Goal: Task Accomplishment & Management: Manage account settings

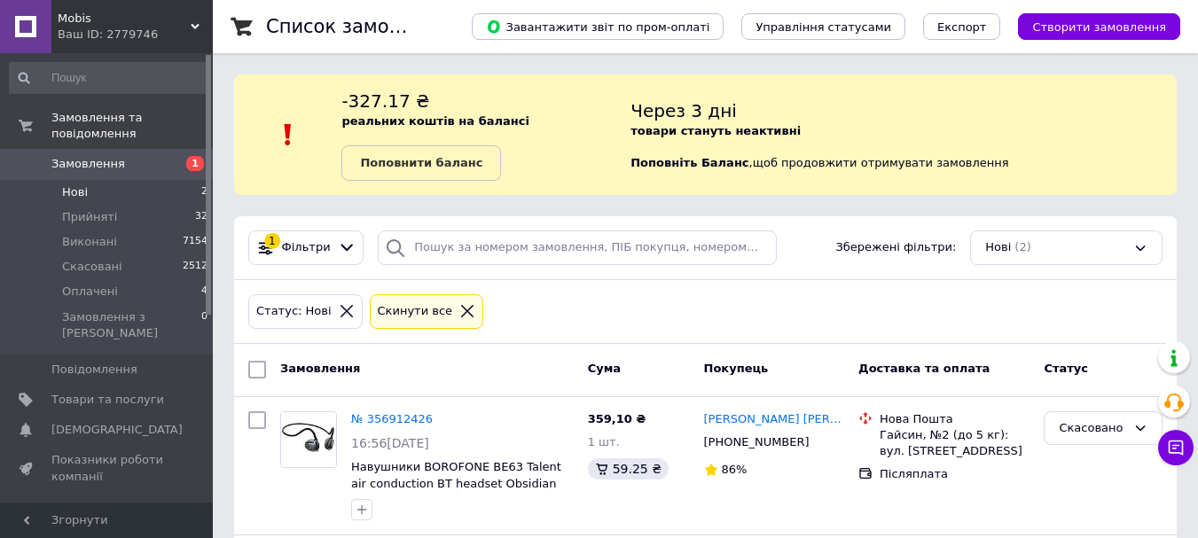
scroll to position [89, 0]
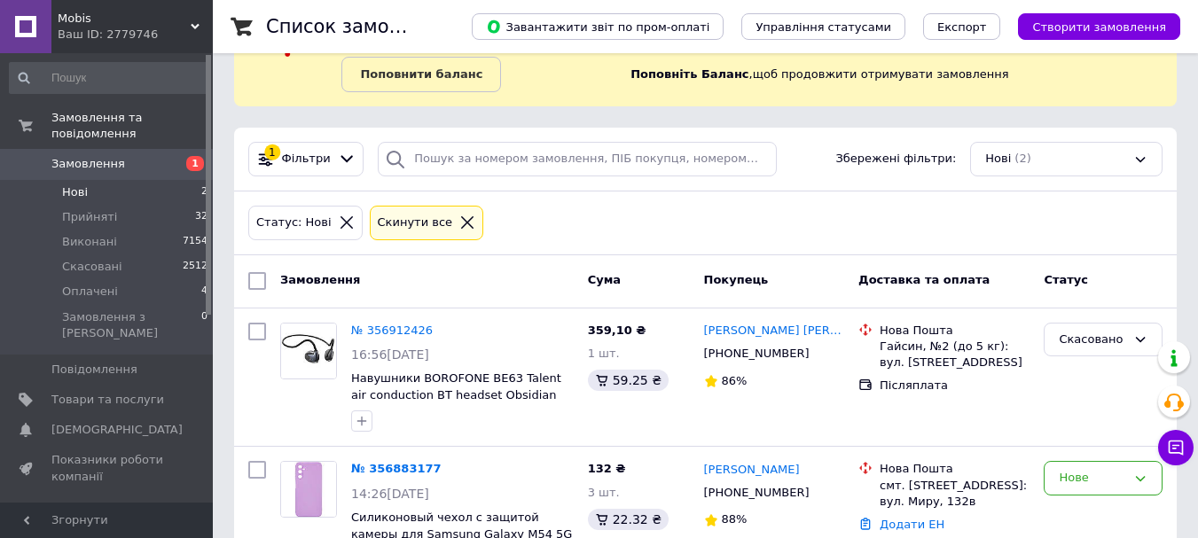
click at [77, 184] on span "Нові" at bounding box center [75, 192] width 26 height 16
click at [84, 209] on span "Прийняті" at bounding box center [89, 217] width 55 height 16
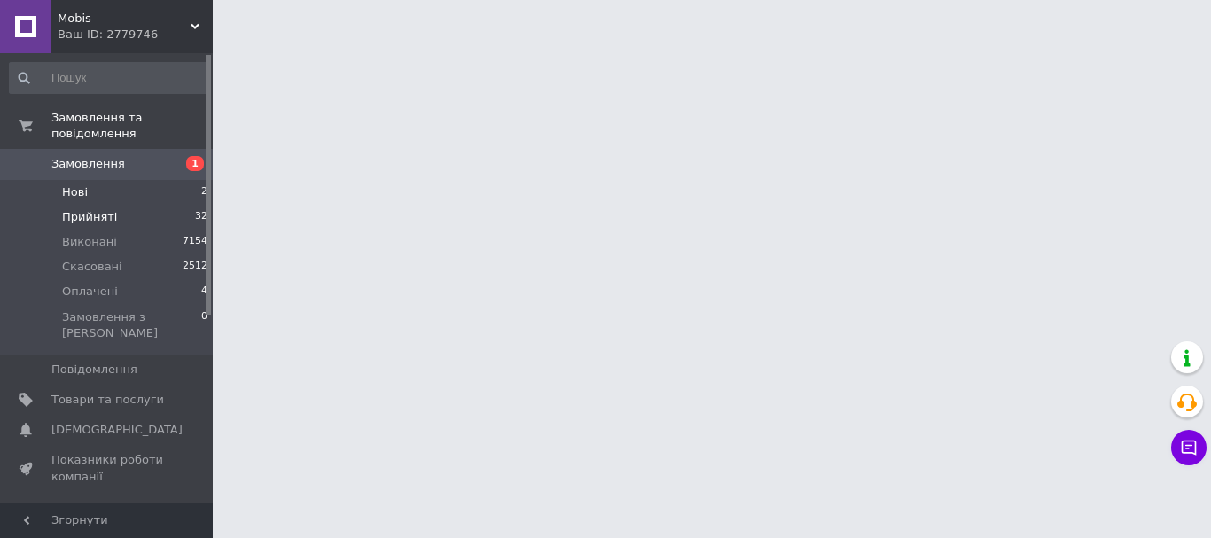
click at [77, 184] on span "Нові" at bounding box center [75, 192] width 26 height 16
click at [82, 422] on span "[DEMOGRAPHIC_DATA]" at bounding box center [116, 430] width 131 height 16
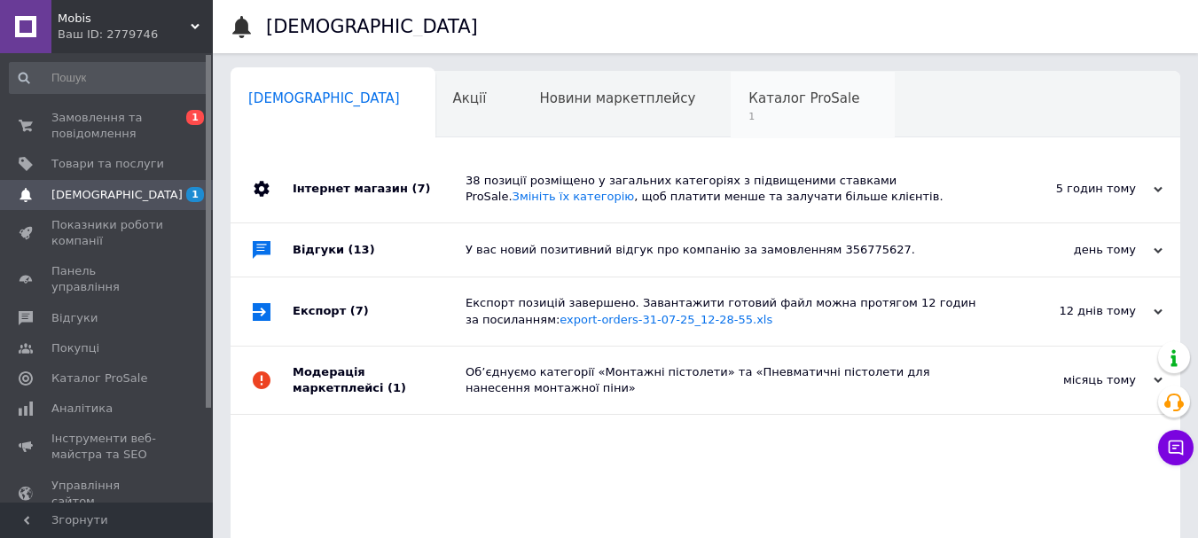
click at [749, 106] on span "Каталог ProSale" at bounding box center [804, 98] width 111 height 16
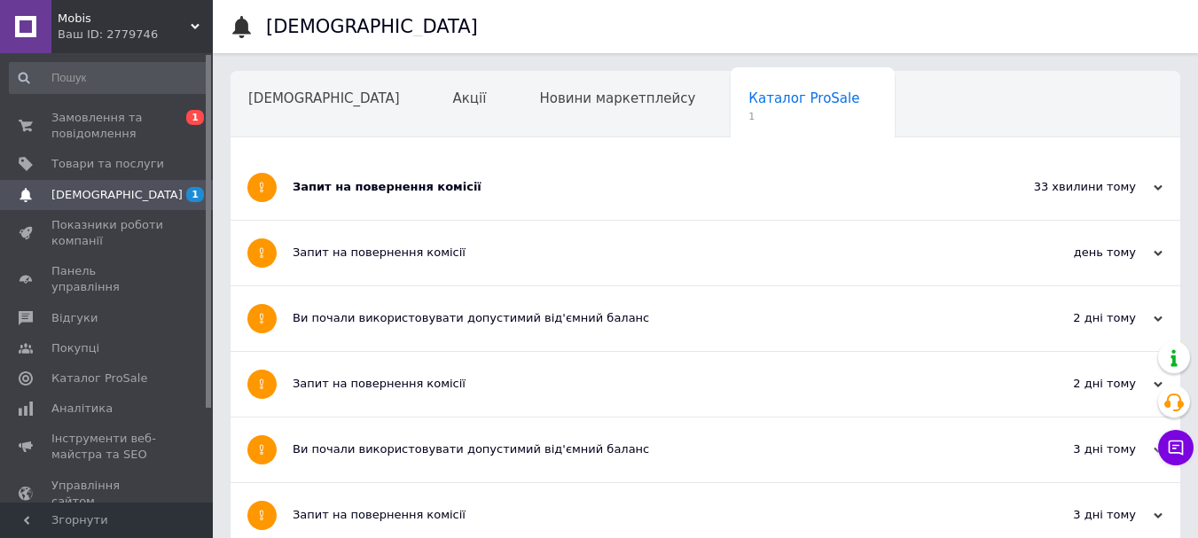
click at [493, 192] on div "Запит на повернення комісії" at bounding box center [639, 187] width 693 height 16
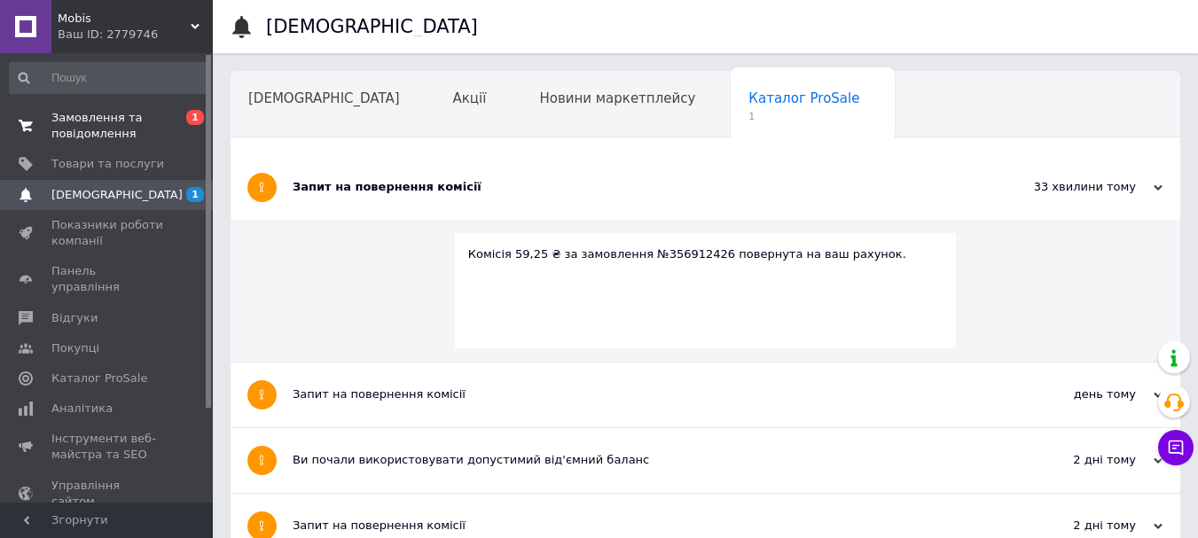
click at [95, 129] on span "Замовлення та повідомлення" at bounding box center [107, 126] width 113 height 32
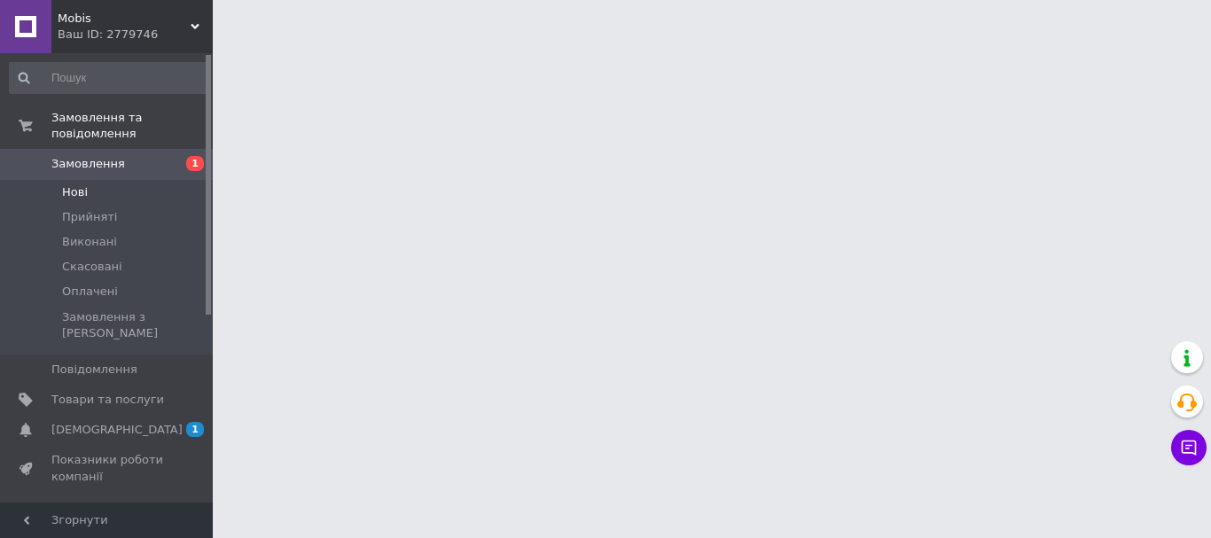
click at [82, 184] on span "Нові" at bounding box center [75, 192] width 26 height 16
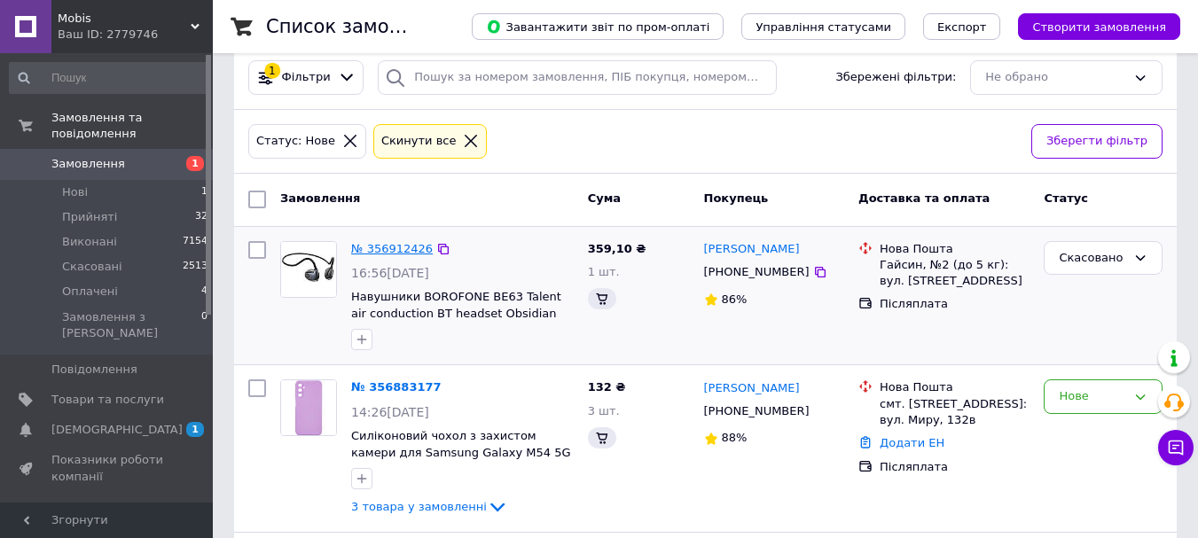
scroll to position [177, 0]
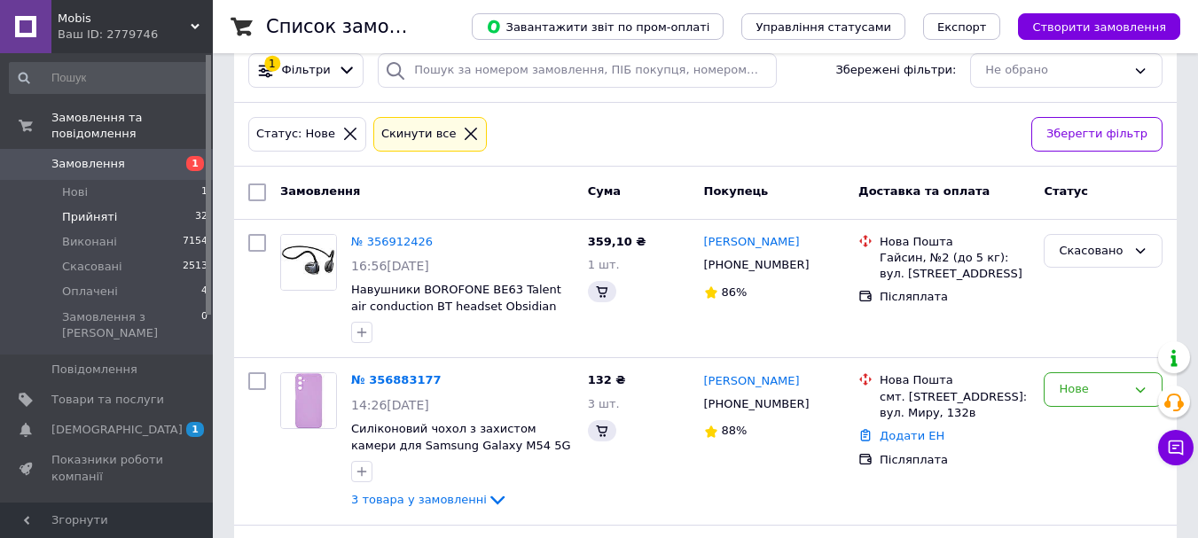
click at [84, 209] on span "Прийняті" at bounding box center [89, 217] width 55 height 16
click at [88, 422] on span "[DEMOGRAPHIC_DATA]" at bounding box center [116, 430] width 131 height 16
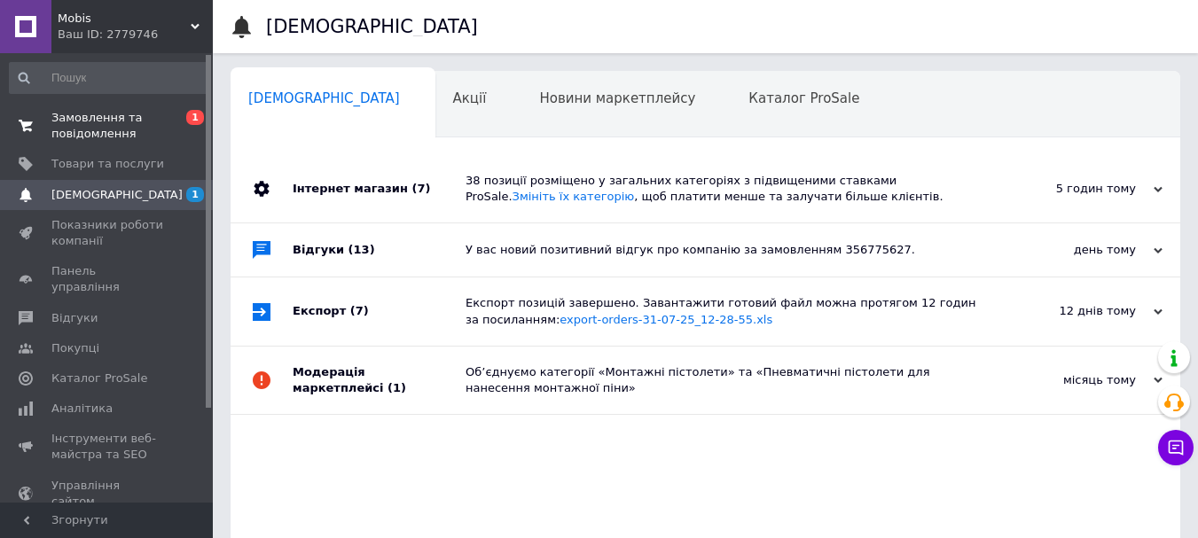
click at [92, 136] on span "Замовлення та повідомлення" at bounding box center [107, 126] width 113 height 32
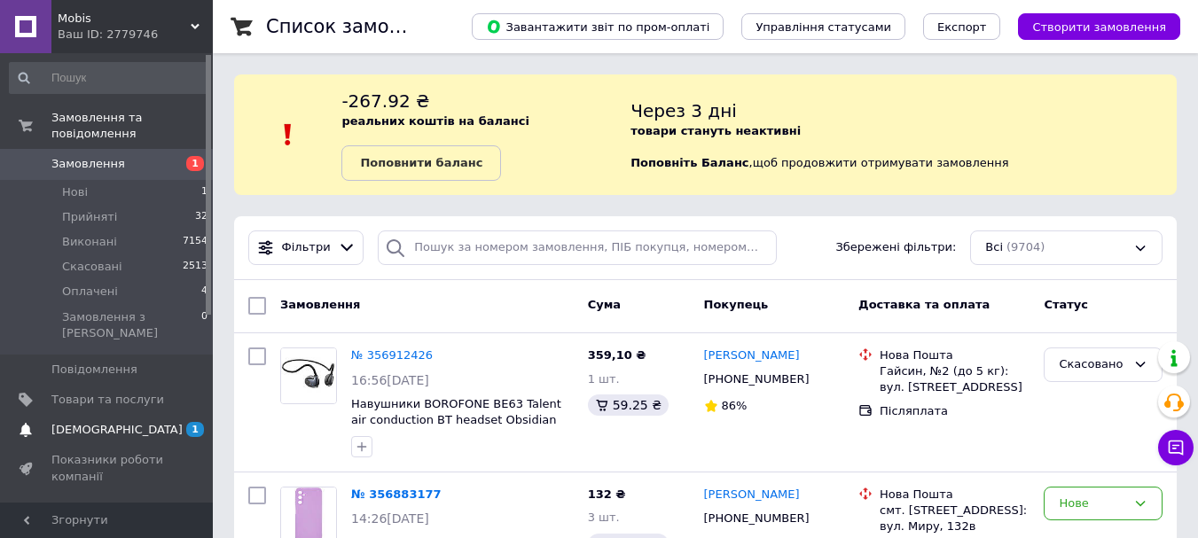
click at [98, 422] on span "[DEMOGRAPHIC_DATA]" at bounding box center [116, 430] width 131 height 16
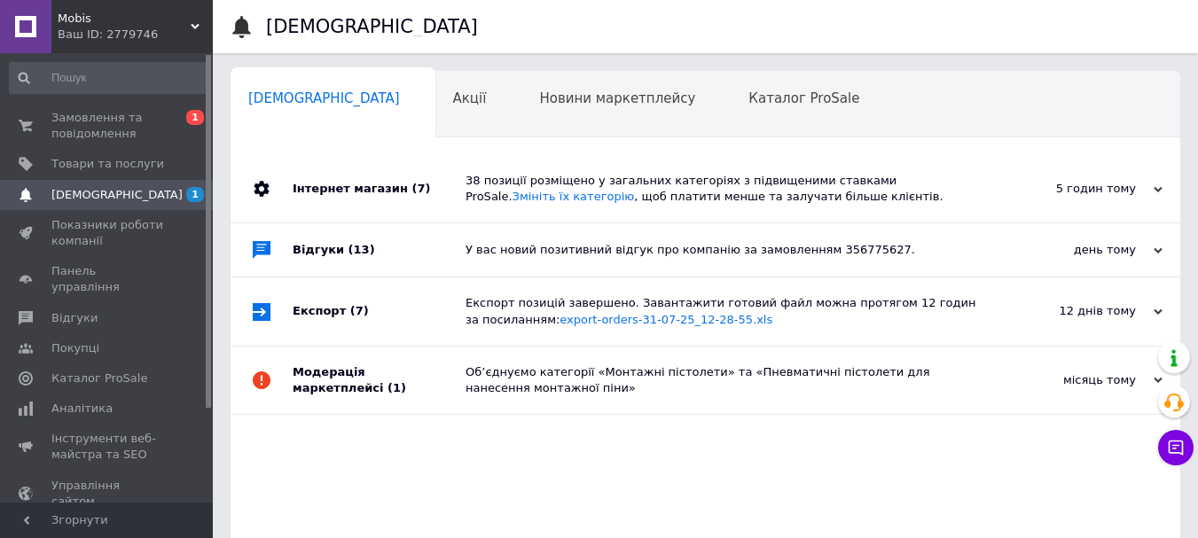
click at [623, 182] on div "38 позиції розміщено у загальних категоріях з підвищеними ставками ProSale. Змі…" at bounding box center [726, 189] width 520 height 32
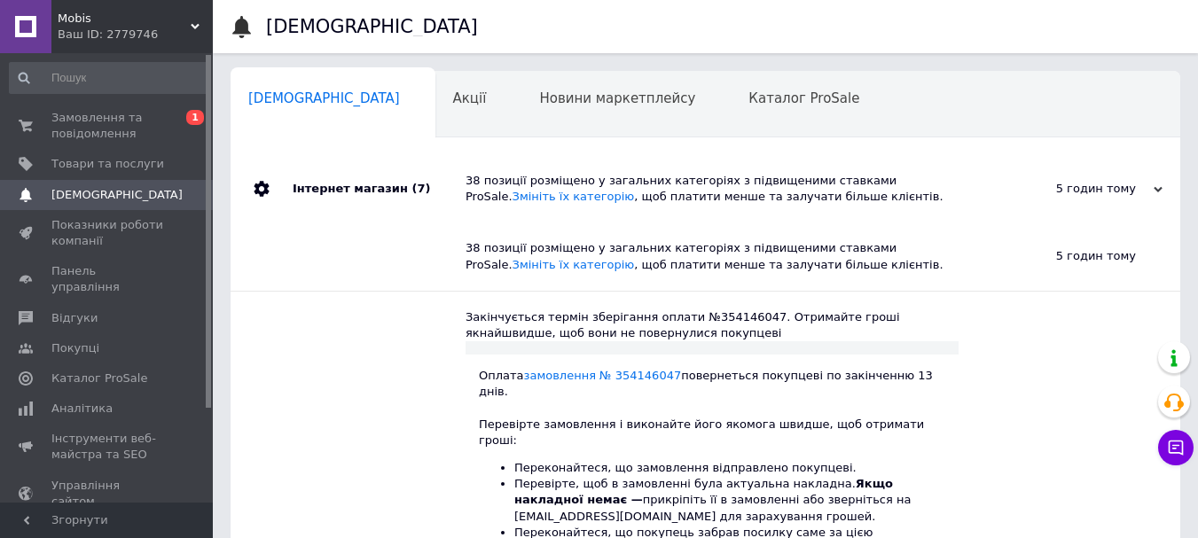
click at [623, 182] on div "38 позиції розміщено у загальних категоріях з підвищеними ставками ProSale. Змі…" at bounding box center [726, 189] width 520 height 32
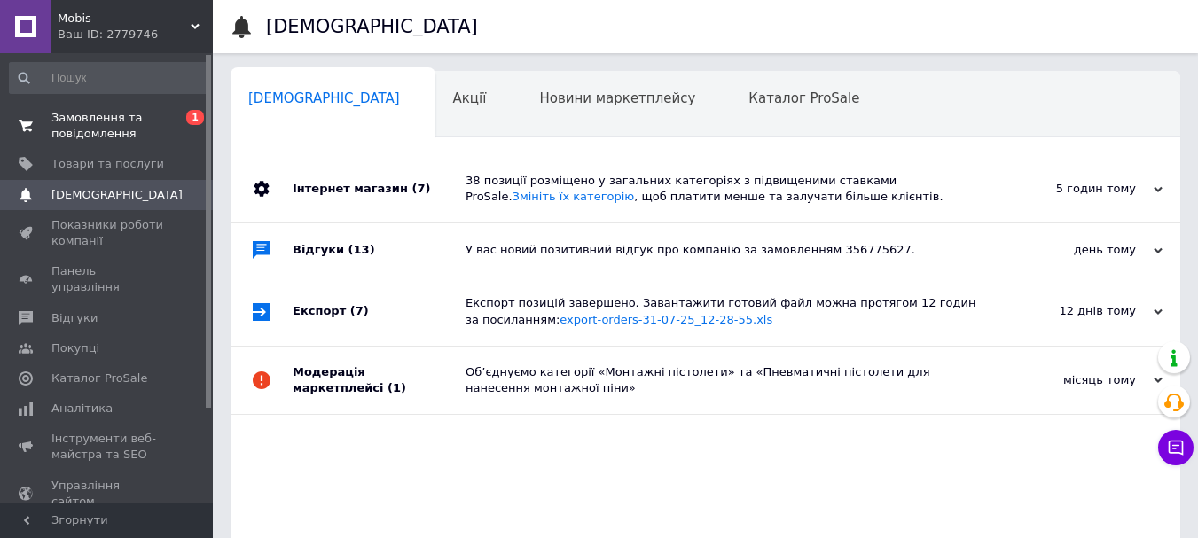
click at [98, 129] on span "Замовлення та повідомлення" at bounding box center [107, 126] width 113 height 32
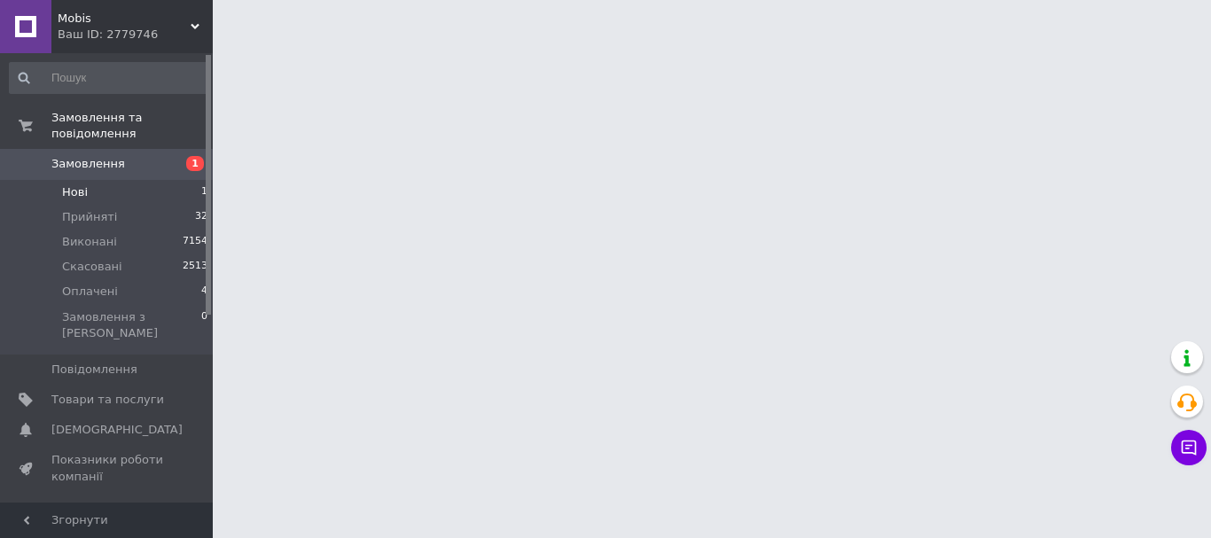
click at [82, 184] on span "Нові" at bounding box center [75, 192] width 26 height 16
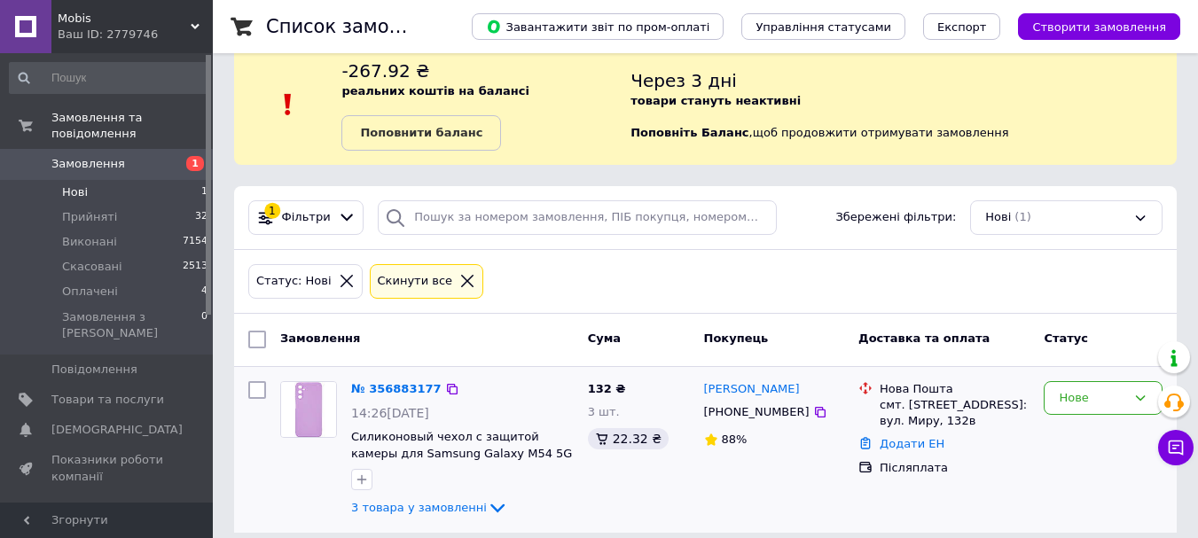
scroll to position [46, 0]
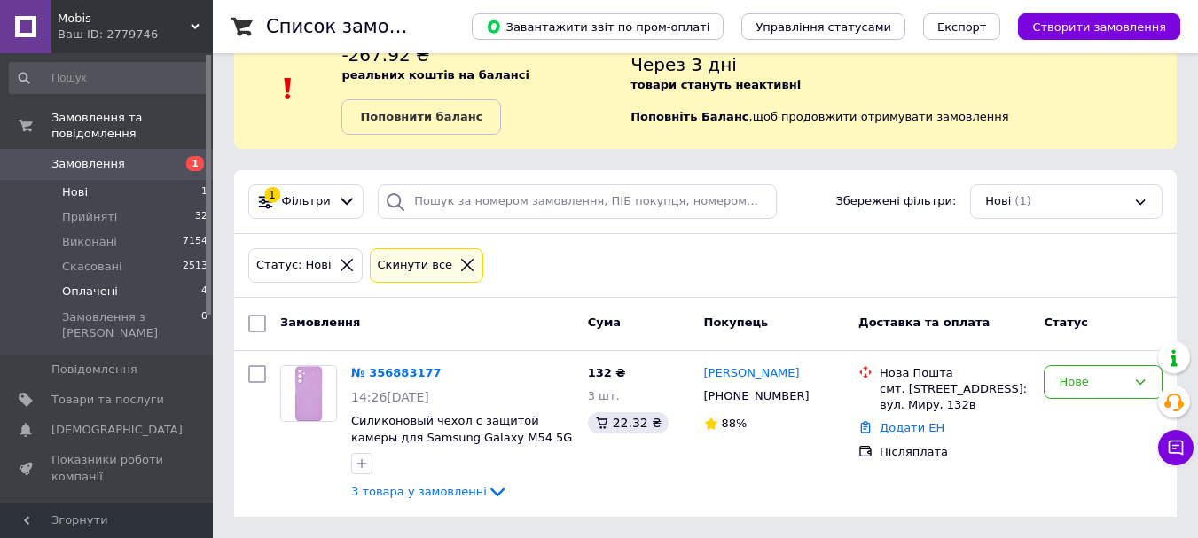
click at [100, 284] on span "Оплачені" at bounding box center [90, 292] width 56 height 16
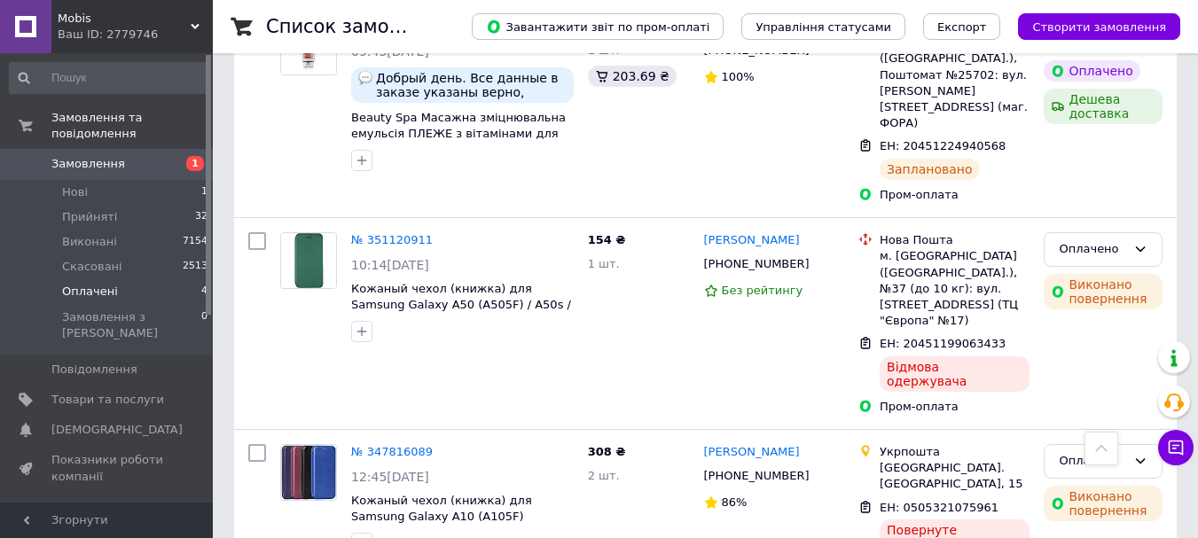
scroll to position [626, 0]
click at [90, 209] on span "Прийняті" at bounding box center [89, 217] width 55 height 16
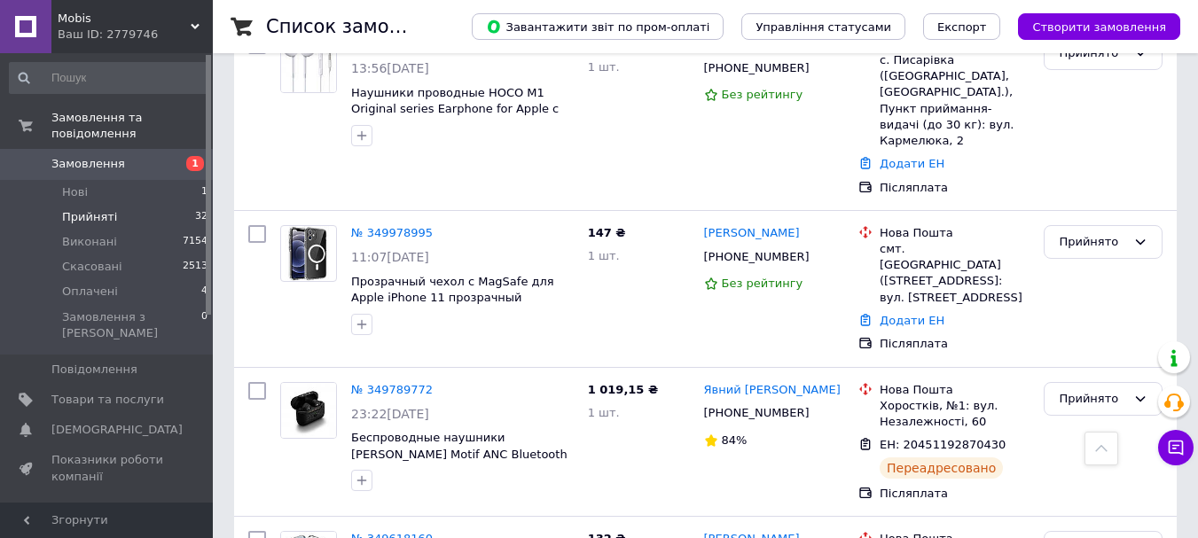
scroll to position [5086, 0]
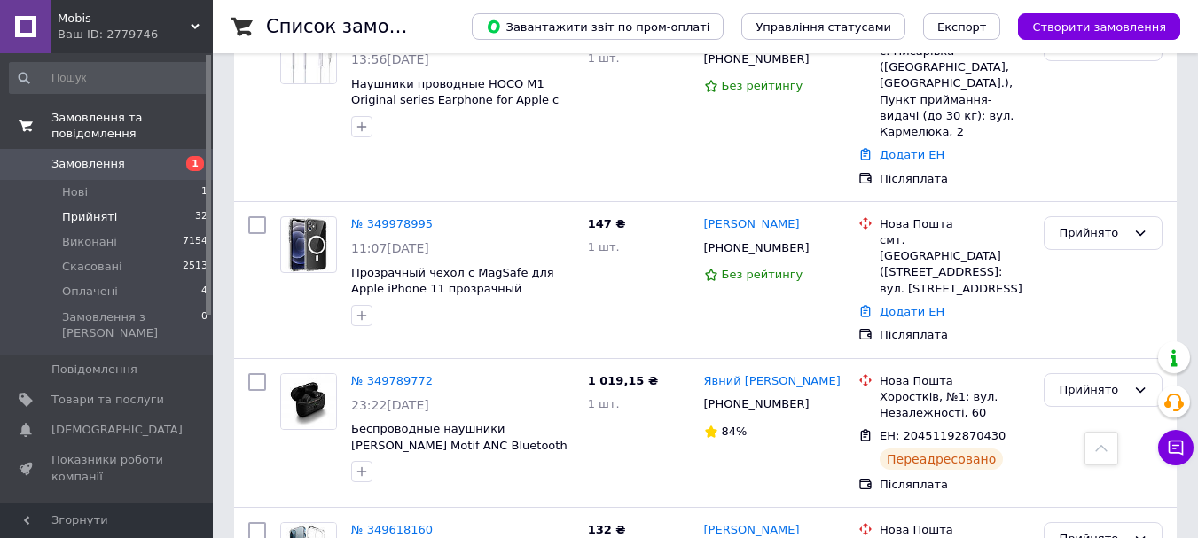
click at [91, 131] on link "Замовлення та повідомлення" at bounding box center [109, 126] width 218 height 46
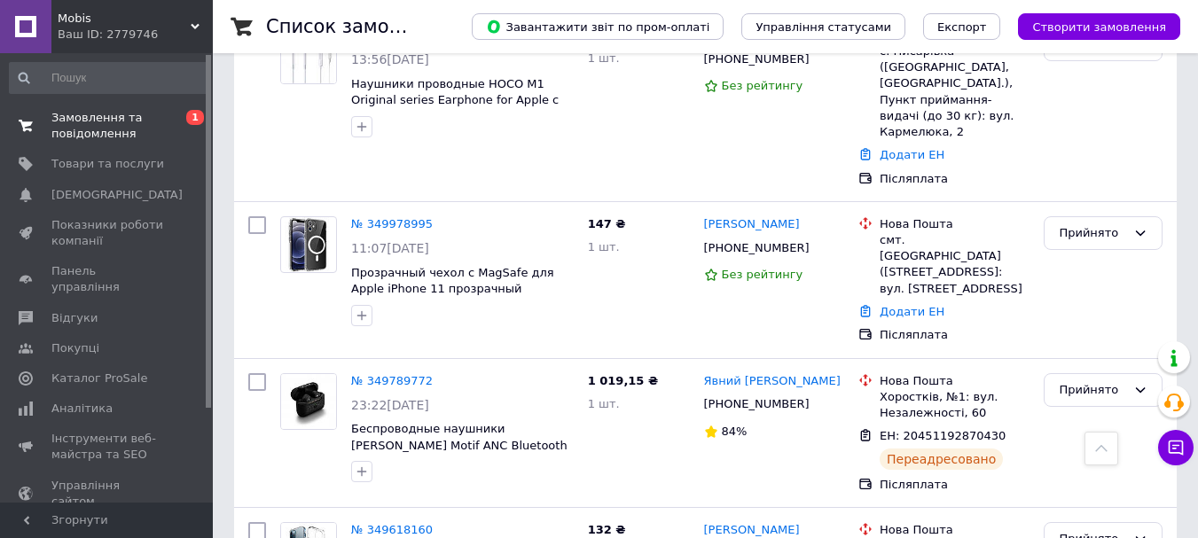
click at [92, 115] on span "Замовлення та повідомлення" at bounding box center [107, 126] width 113 height 32
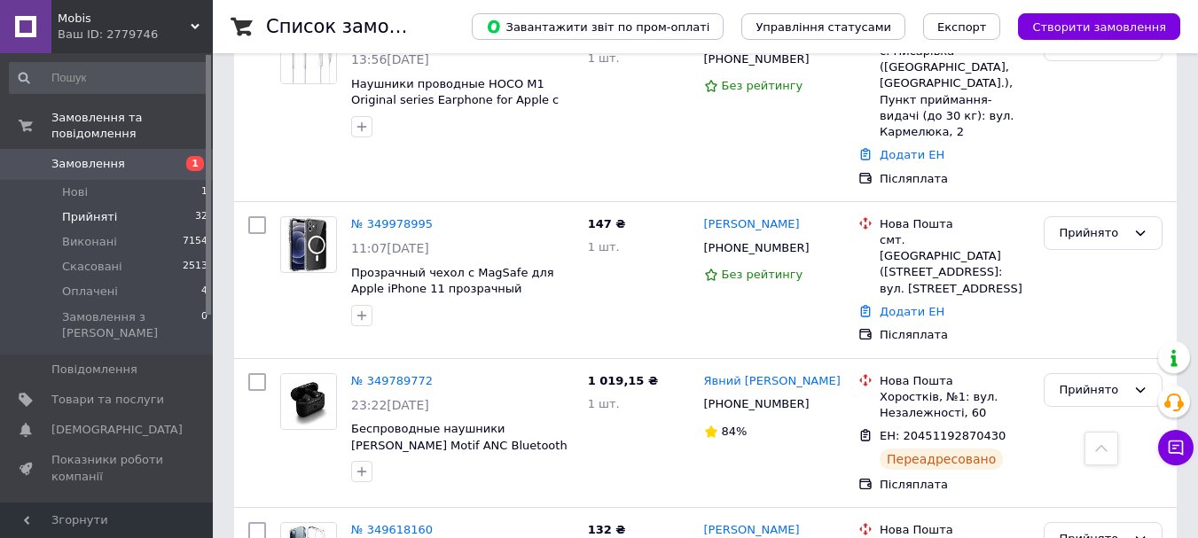
click at [97, 158] on link "Замовлення 1" at bounding box center [109, 164] width 218 height 30
